Goal: Information Seeking & Learning: Understand process/instructions

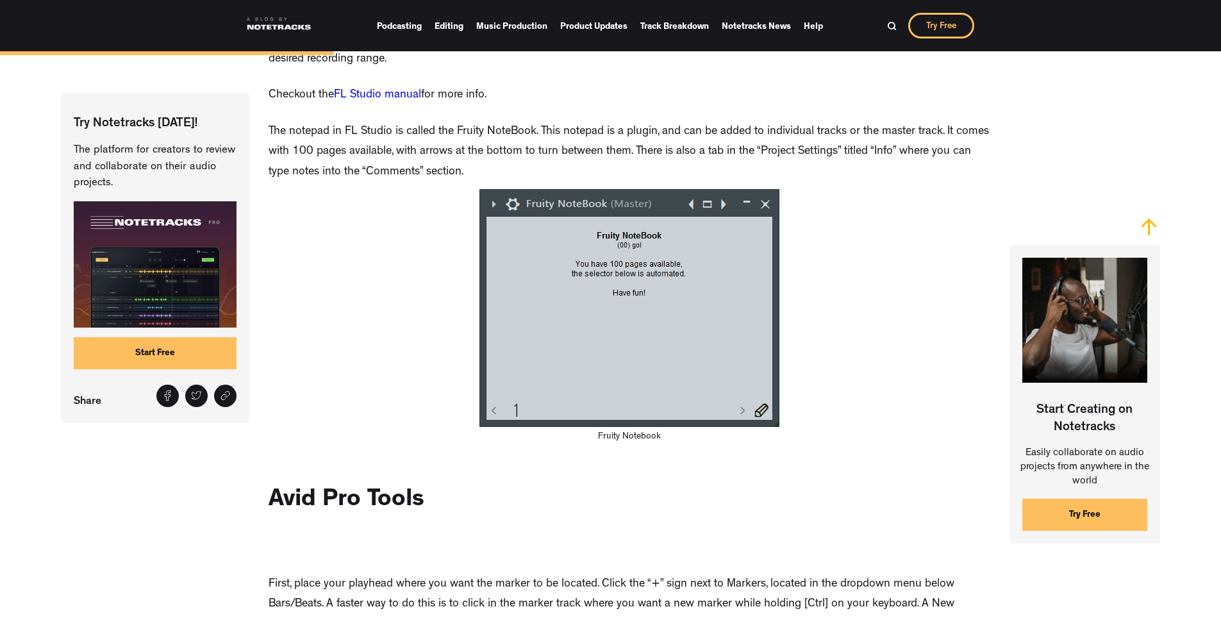
scroll to position [4680, 0]
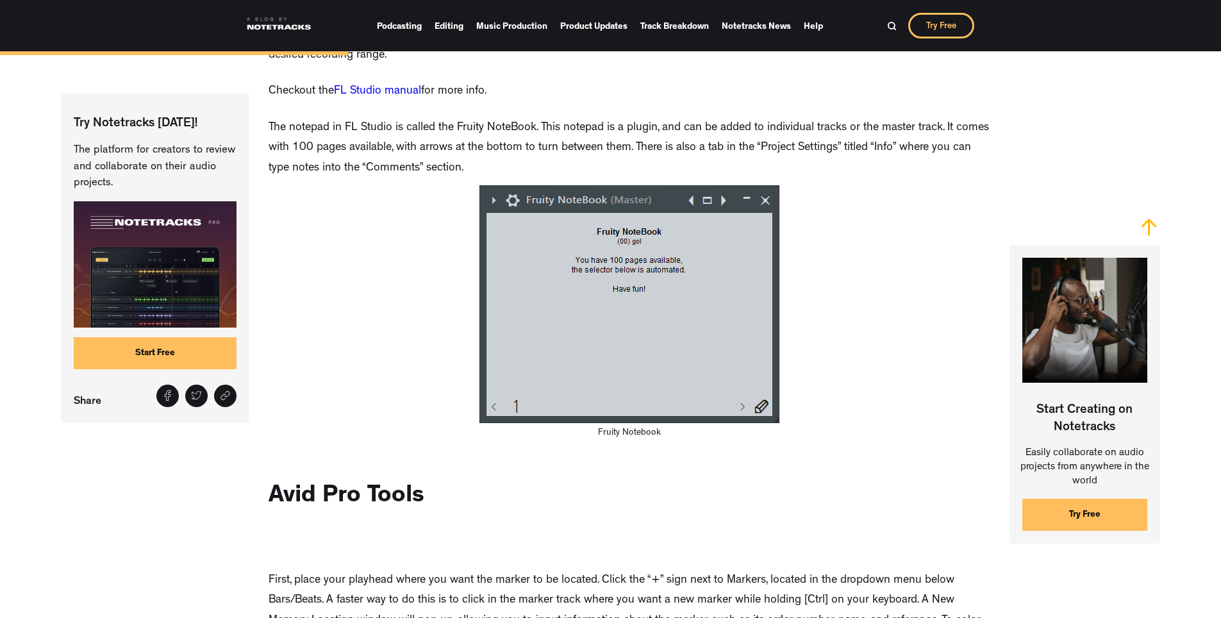
click at [390, 96] on link "FL Studio manual" at bounding box center [377, 92] width 87 height 12
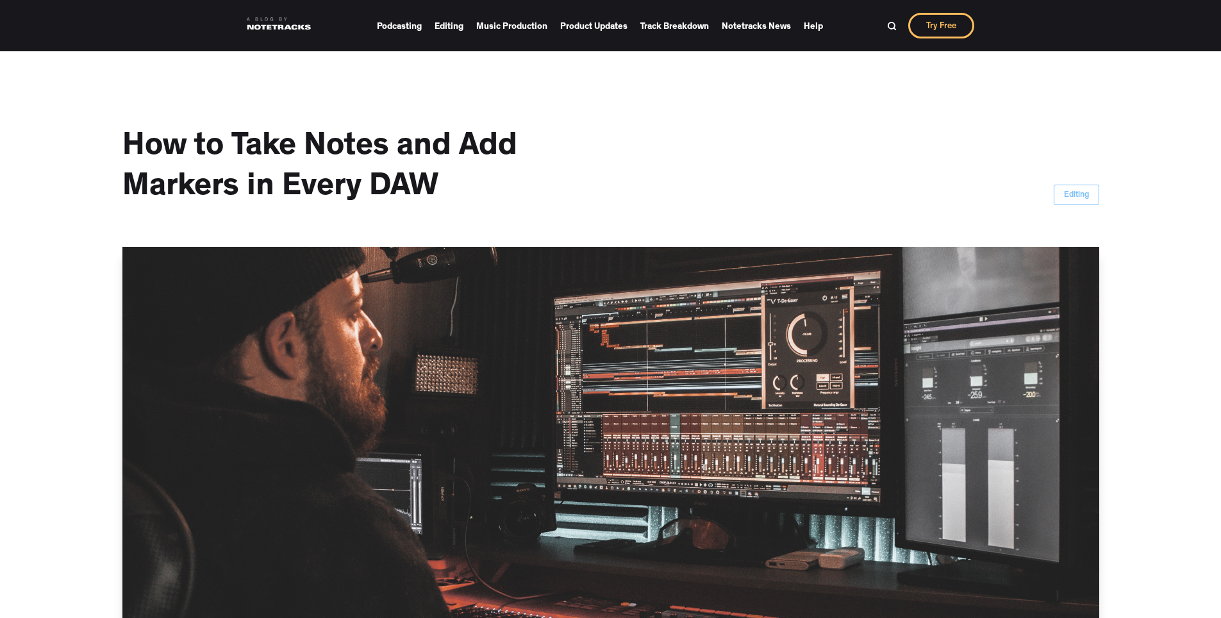
scroll to position [4207, 0]
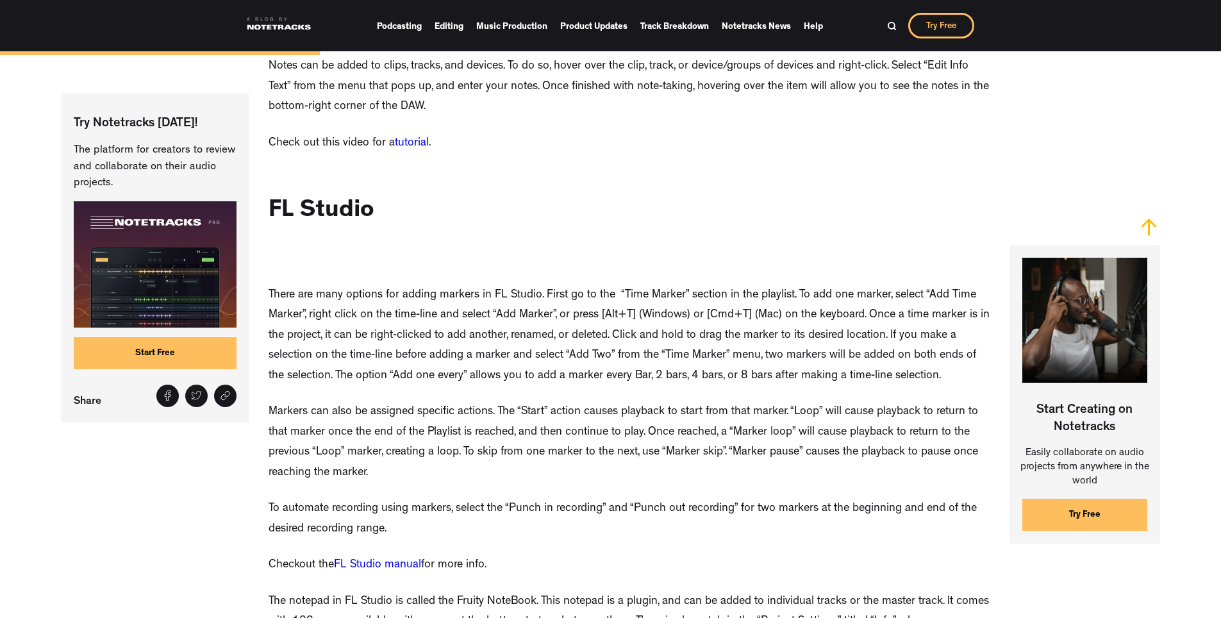
click at [389, 560] on link "FL Studio manual" at bounding box center [377, 566] width 87 height 12
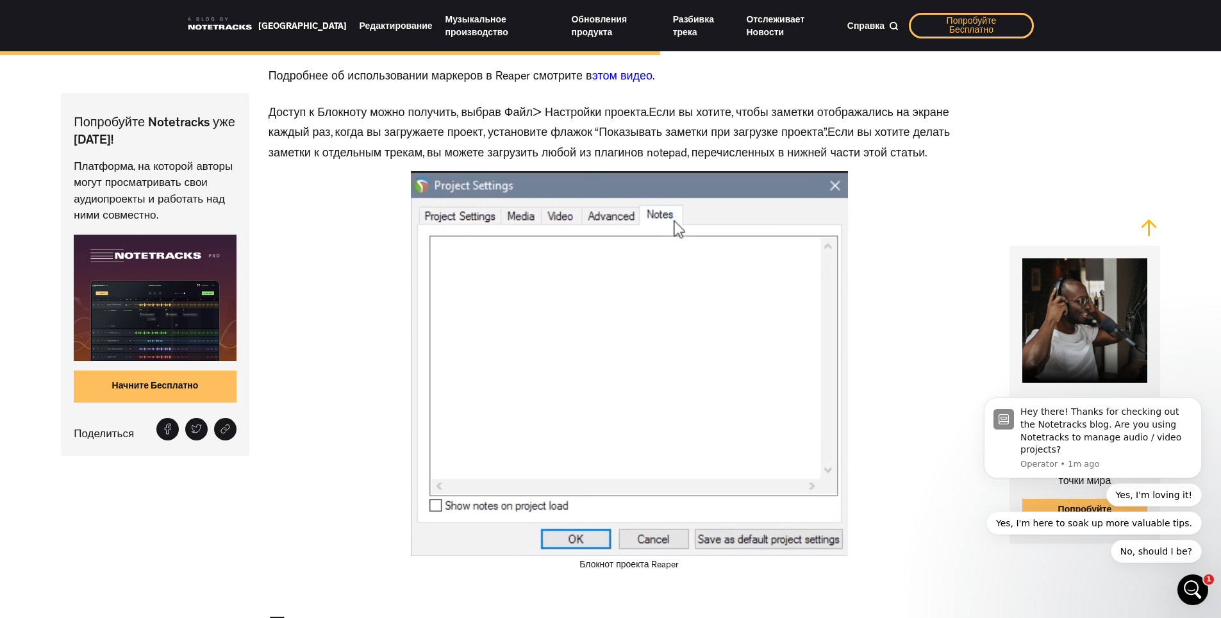
scroll to position [9169, 0]
